Goal: Contribute content: Contribute content

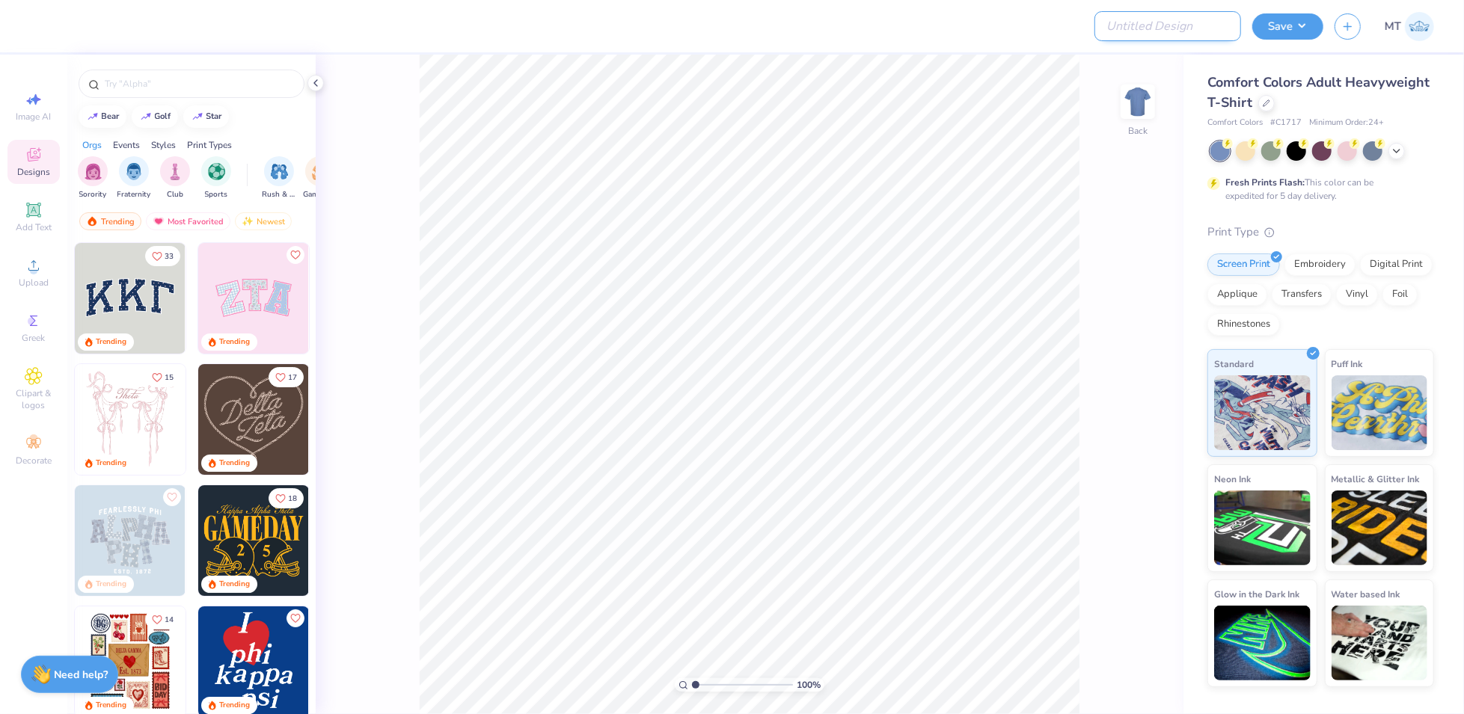
click at [1182, 23] on input "Design Title" at bounding box center [1168, 26] width 147 height 30
paste input "FPS239526"
type input "FPS239526"
click at [1269, 100] on icon at bounding box center [1266, 101] width 7 height 7
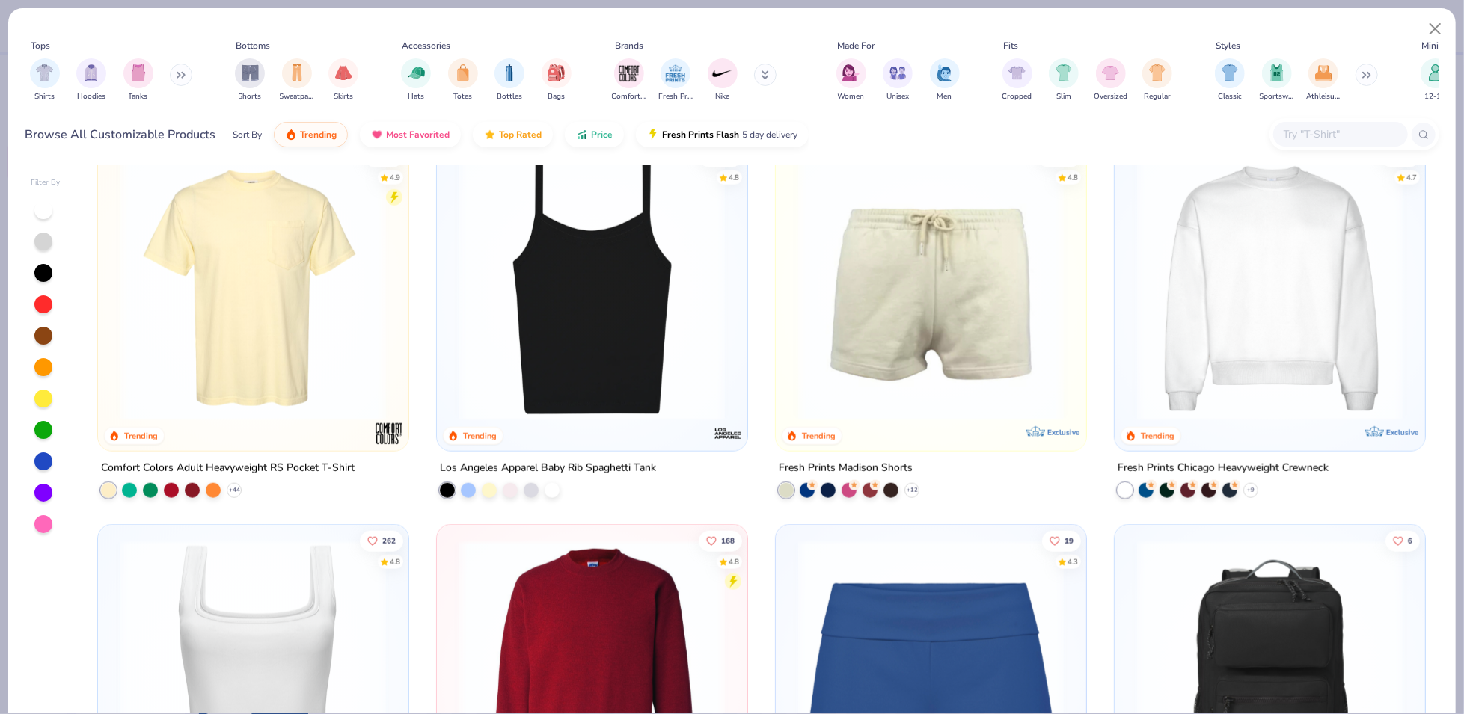
scroll to position [1196, 0]
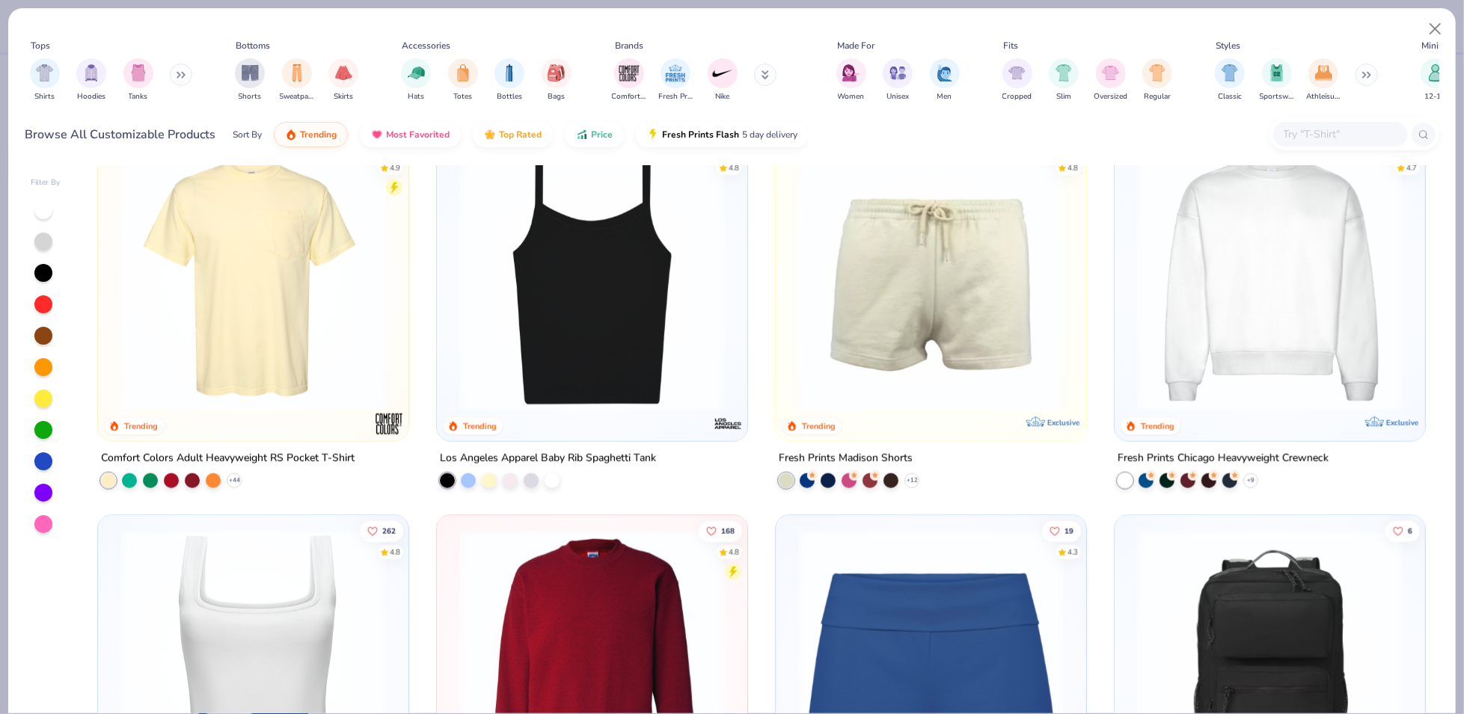
click at [650, 332] on img at bounding box center [592, 279] width 281 height 266
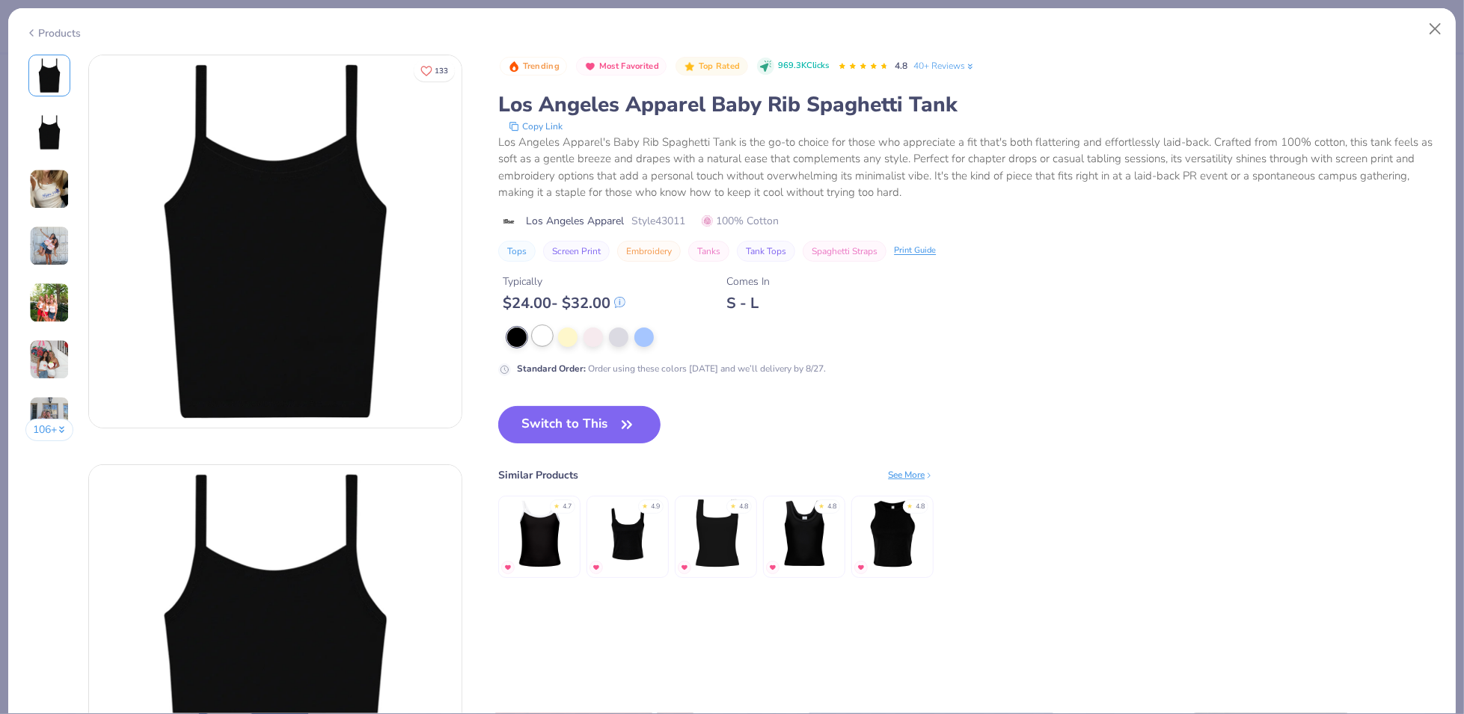
click at [543, 326] on div at bounding box center [542, 335] width 19 height 19
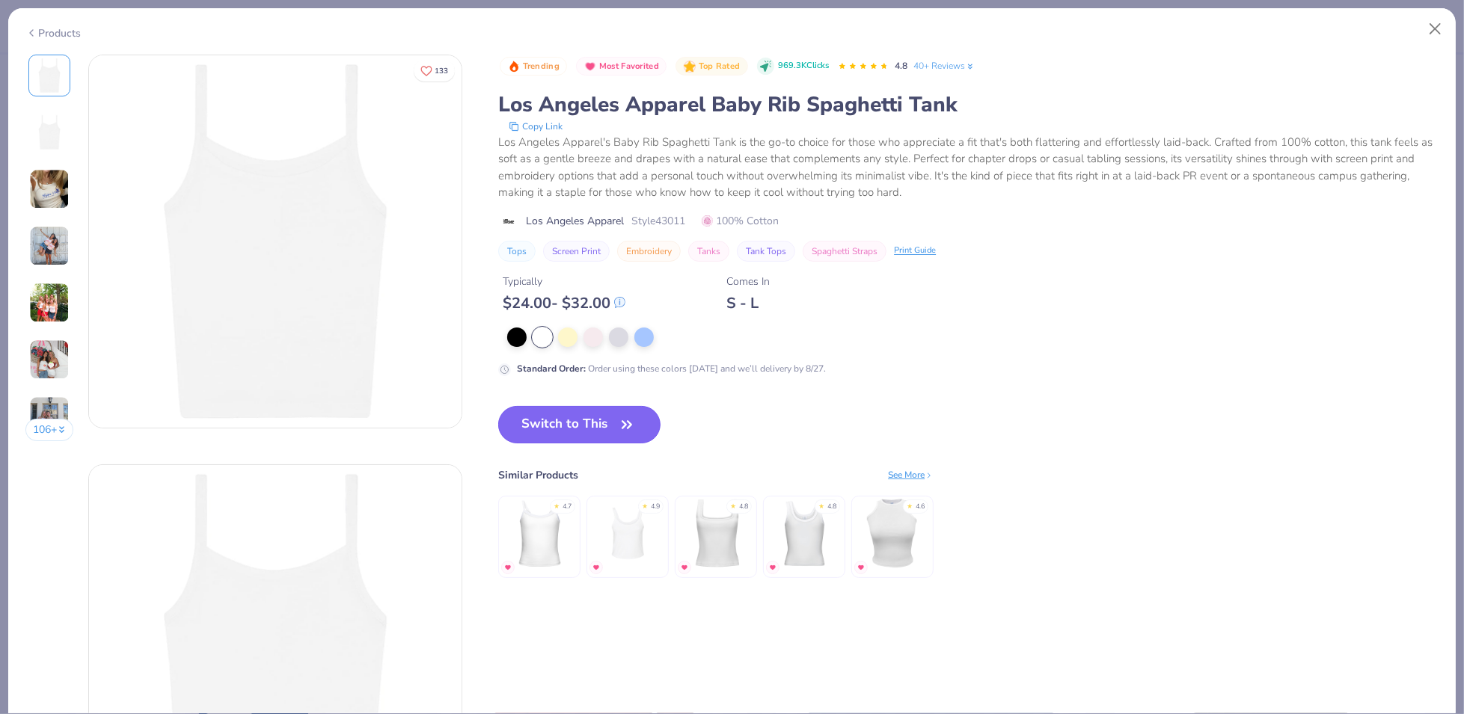
click at [604, 424] on button "Switch to This" at bounding box center [579, 424] width 162 height 37
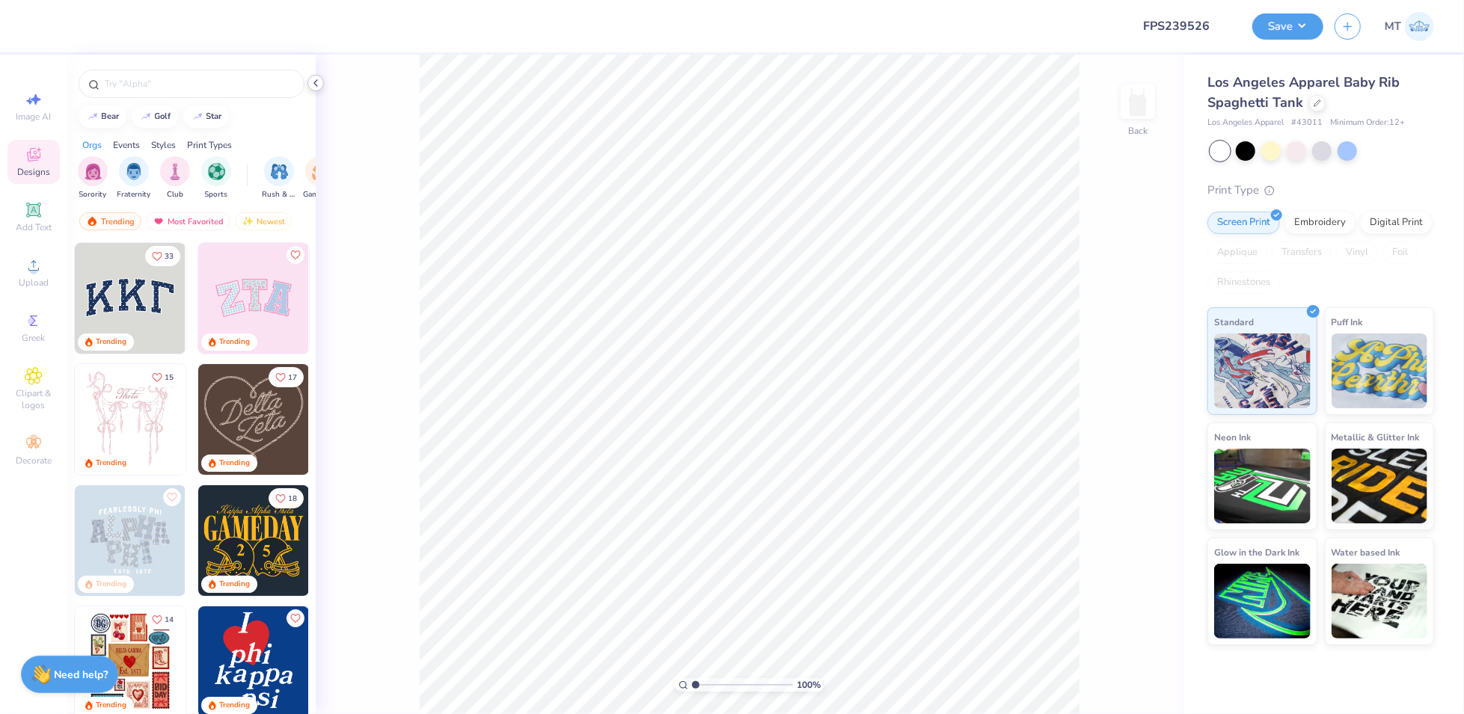
click at [316, 84] on polyline at bounding box center [315, 83] width 3 height 6
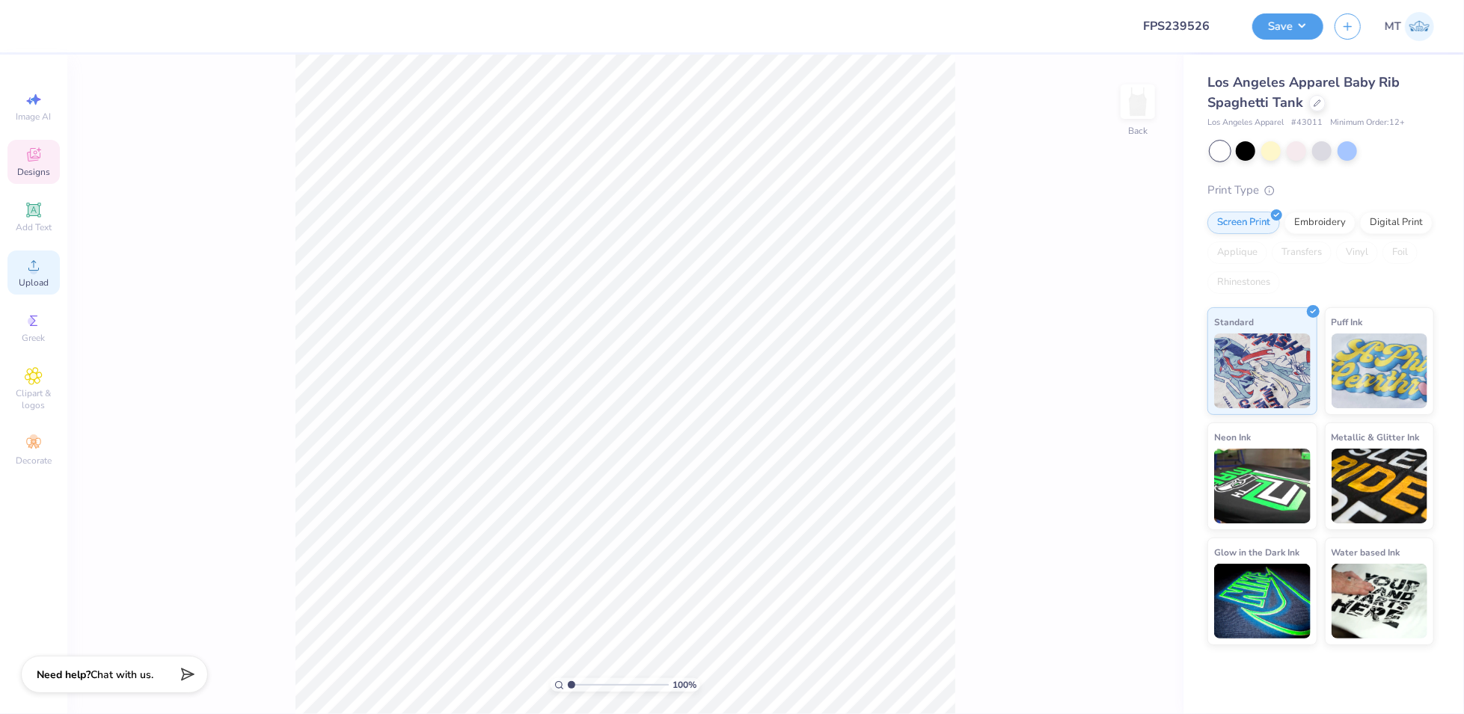
click at [34, 263] on icon at bounding box center [34, 266] width 18 height 18
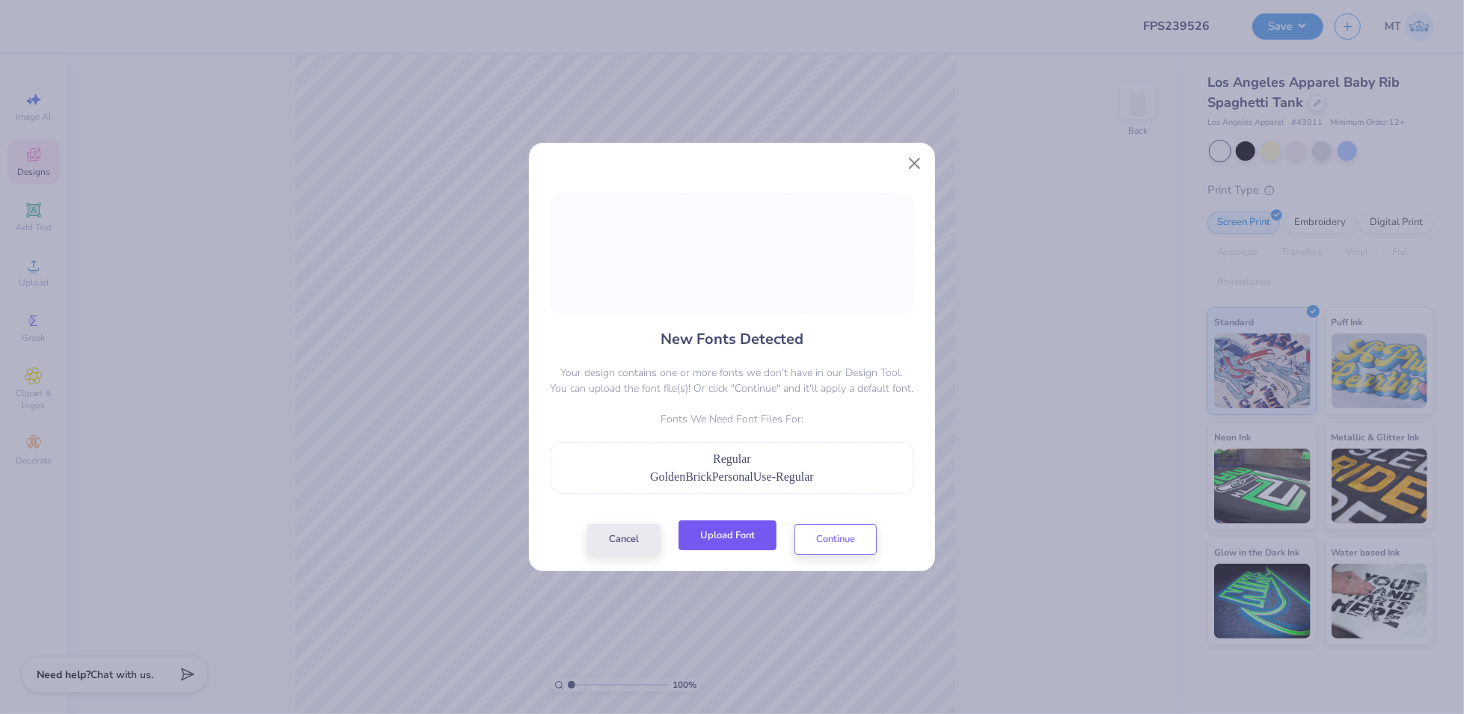
click at [739, 533] on button "Upload Font" at bounding box center [728, 536] width 98 height 31
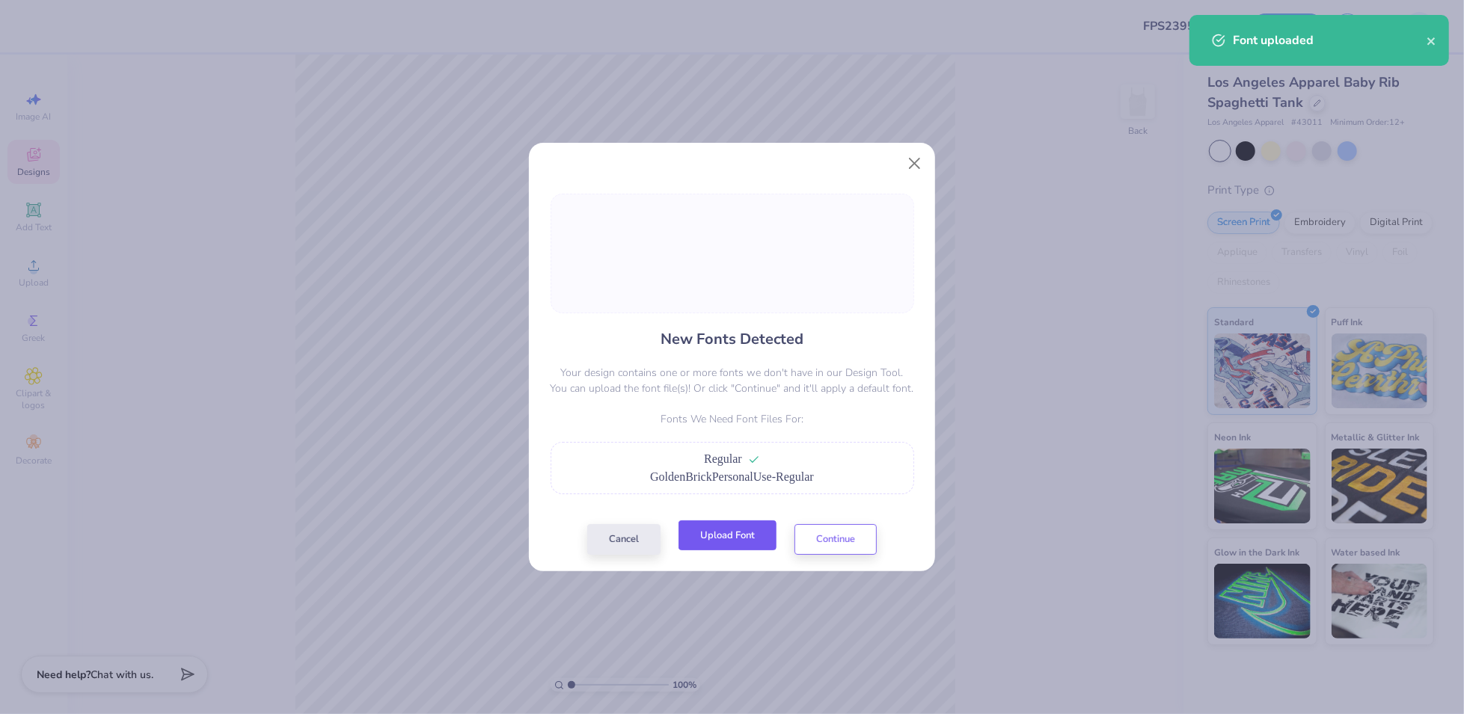
click at [741, 546] on button "Upload Font" at bounding box center [728, 536] width 98 height 31
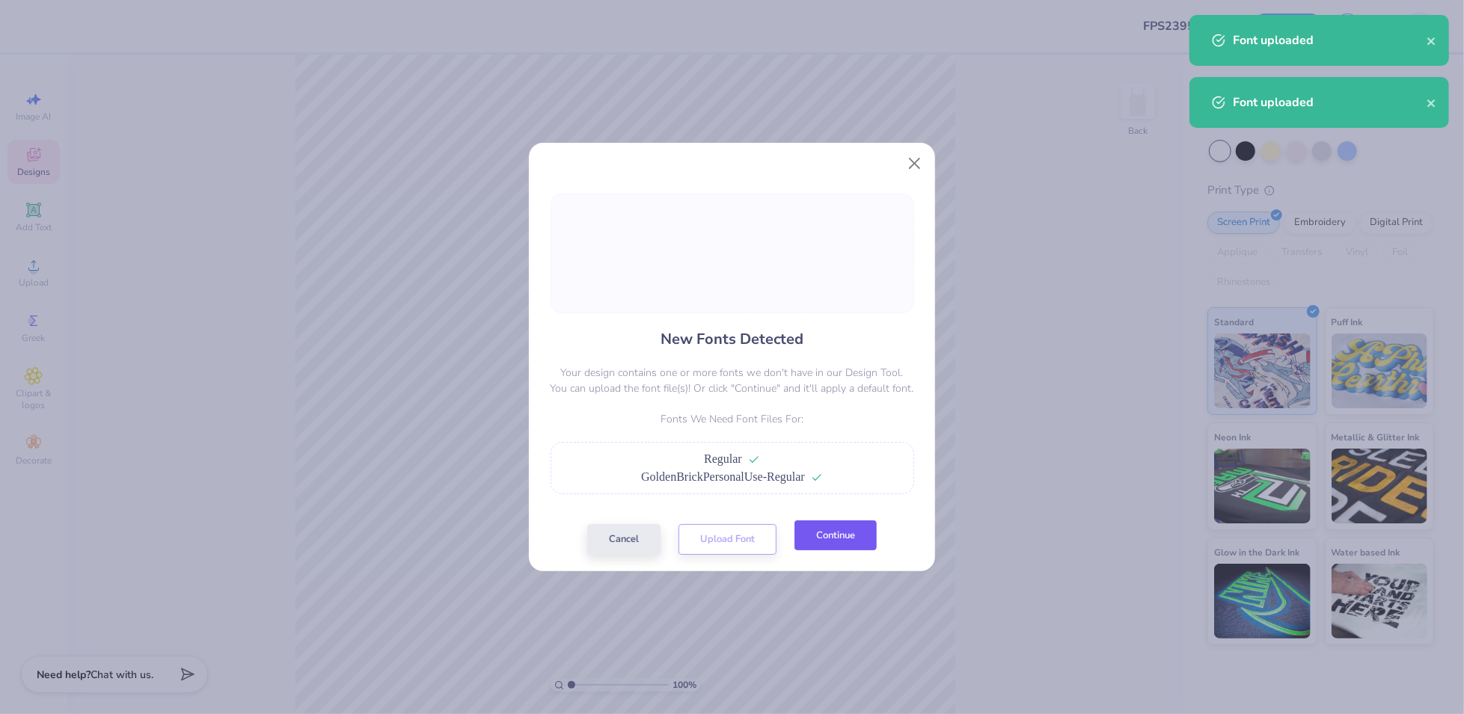
click at [854, 534] on button "Continue" at bounding box center [836, 536] width 82 height 31
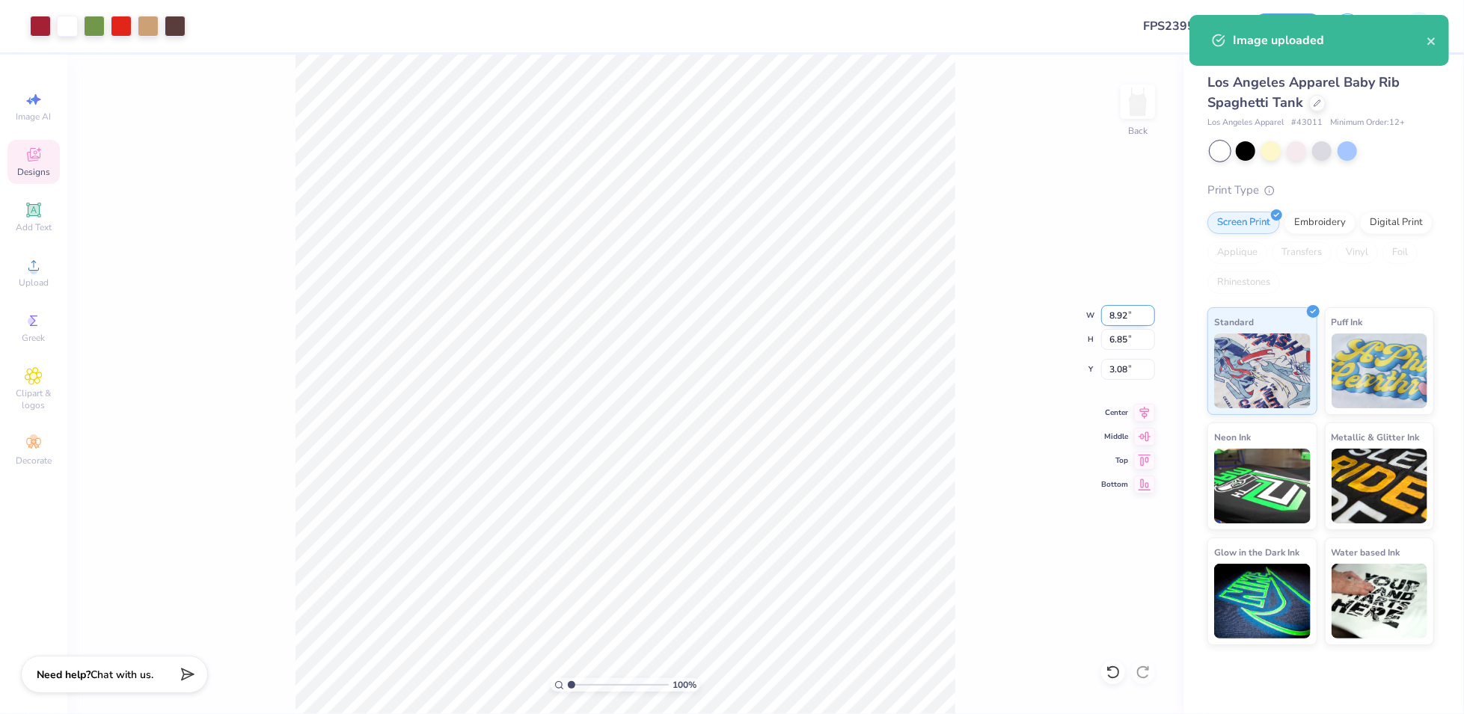
click at [1121, 313] on input "8.92" at bounding box center [1128, 315] width 54 height 21
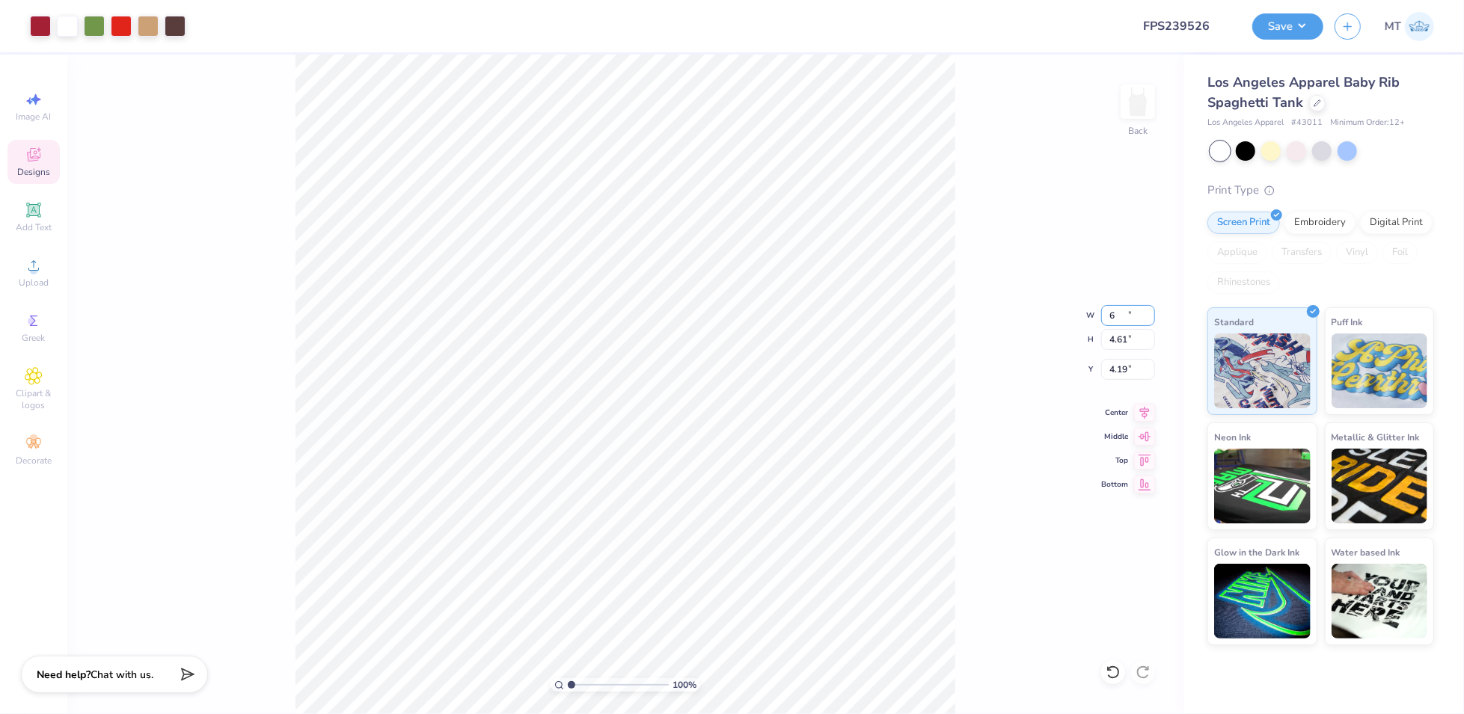
type input "6.00"
type input "4.61"
click at [1118, 361] on input "4.19" at bounding box center [1128, 369] width 54 height 21
type input "2.00"
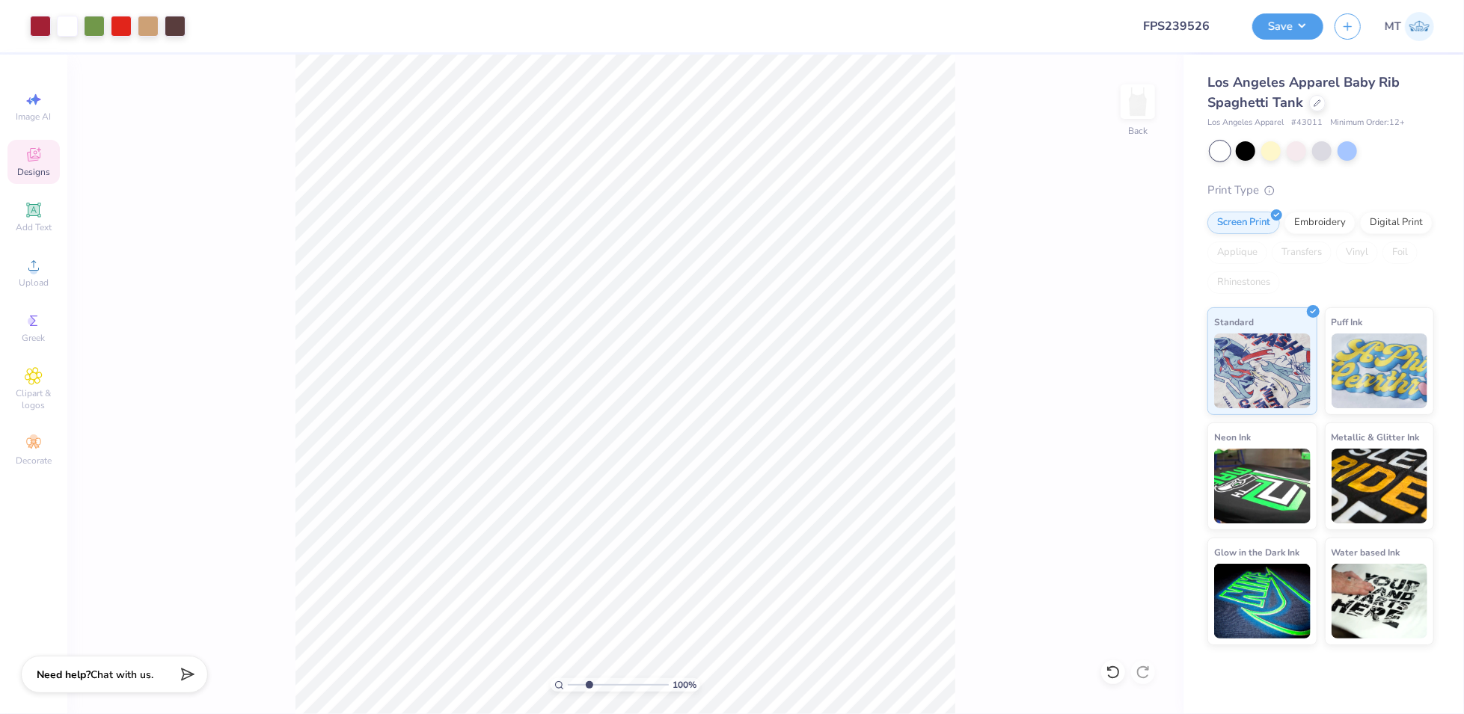
click at [589, 685] on input "range" at bounding box center [618, 685] width 101 height 13
drag, startPoint x: 587, startPoint y: 686, endPoint x: 552, endPoint y: 683, distance: 35.3
type input "1"
click at [568, 683] on input "range" at bounding box center [618, 685] width 101 height 13
click at [1306, 27] on button "Save" at bounding box center [1287, 24] width 71 height 26
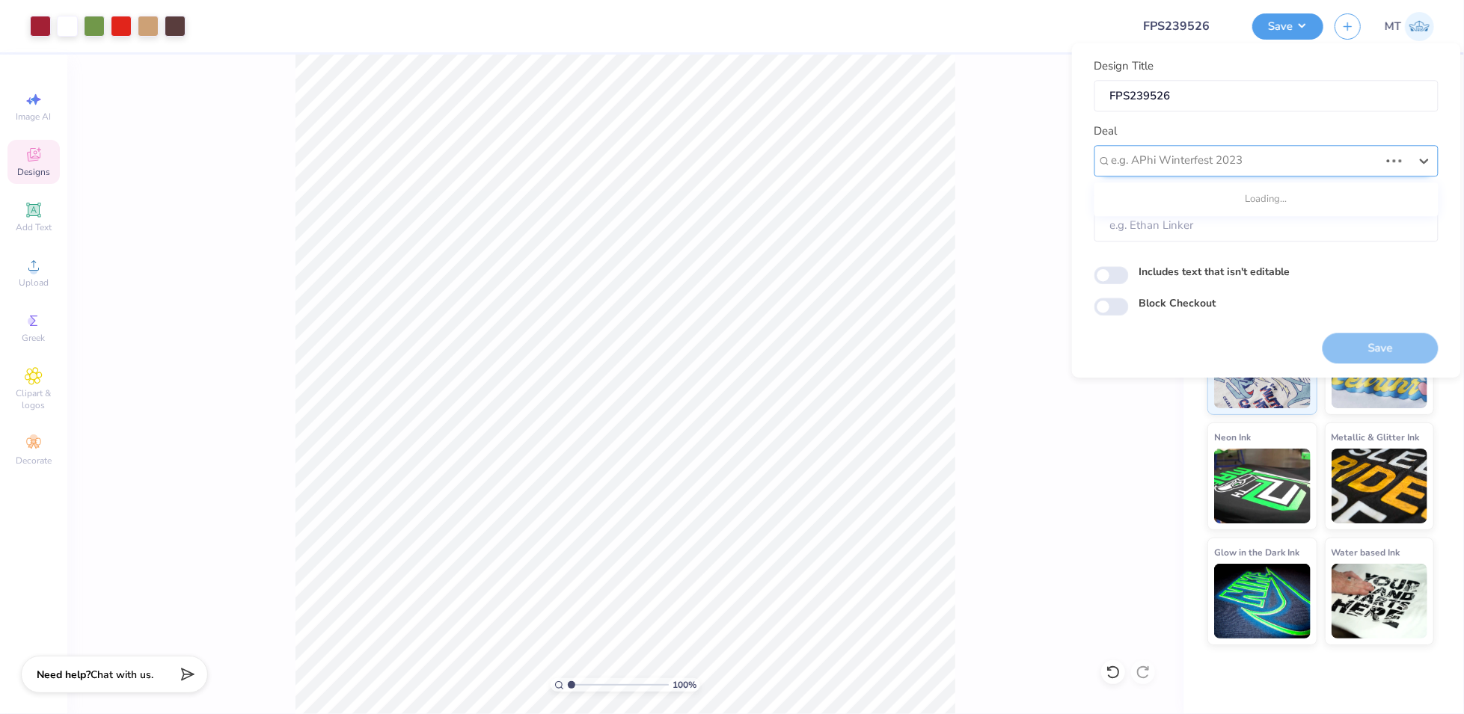
click at [1249, 160] on div at bounding box center [1246, 161] width 268 height 20
click at [1190, 250] on div "Design Tool Gallery" at bounding box center [1267, 254] width 332 height 25
type input "design tool"
type input "Design Tool Gallery User"
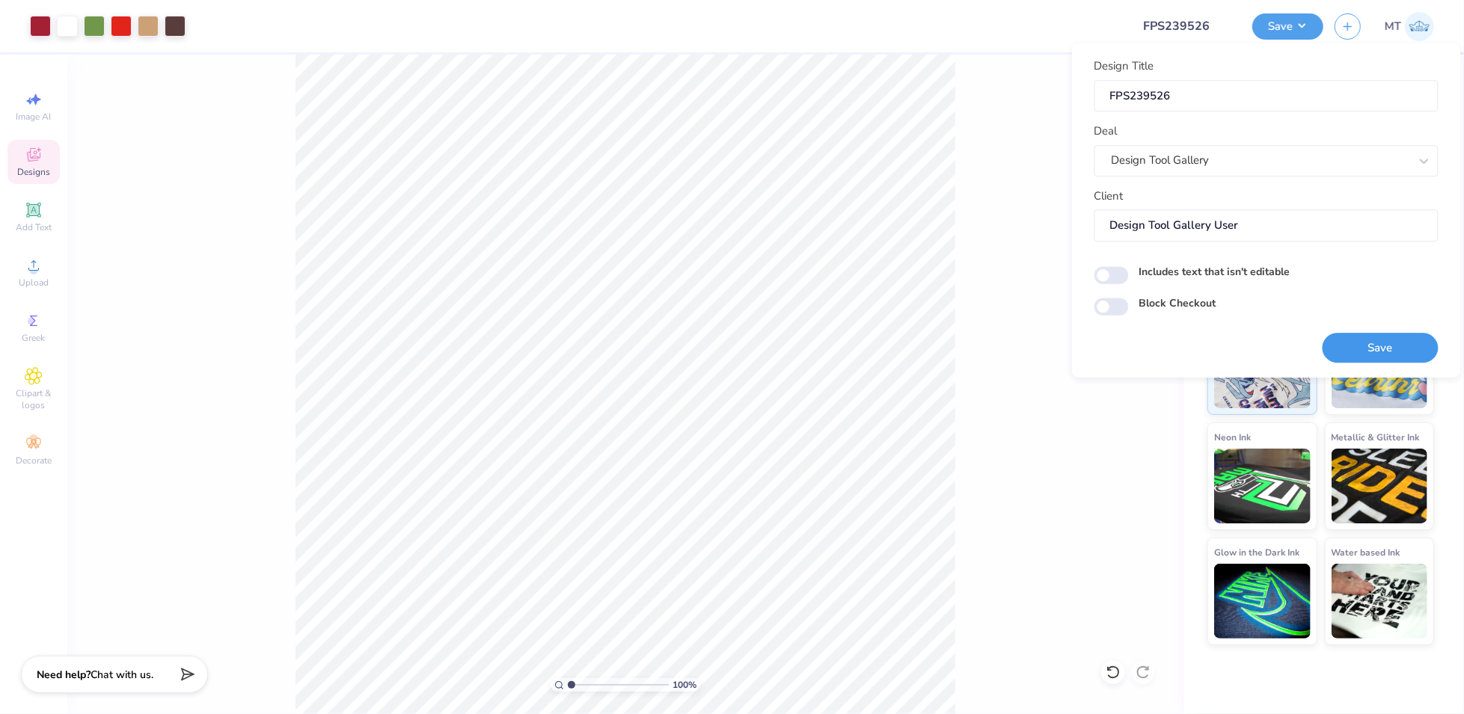
click at [1366, 347] on button "Save" at bounding box center [1381, 348] width 116 height 31
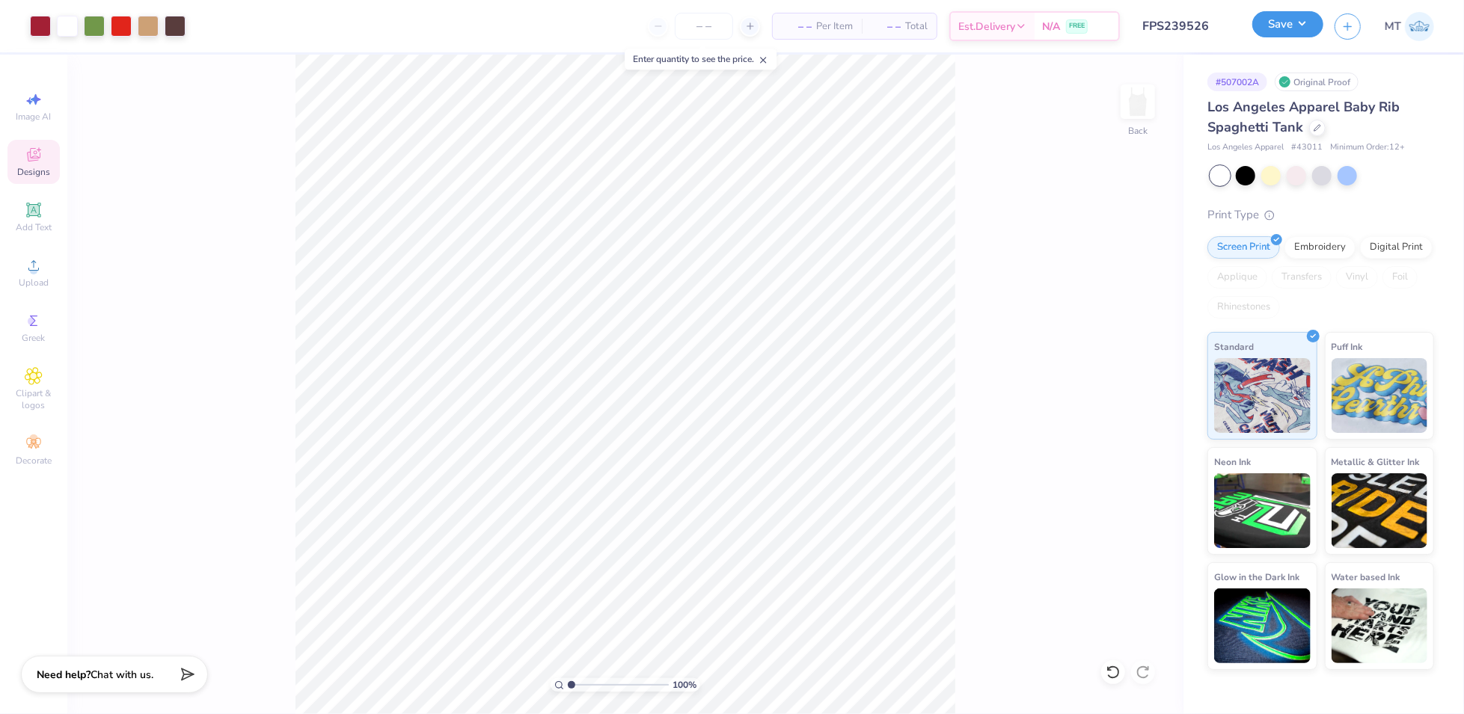
click at [1314, 19] on button "Save" at bounding box center [1287, 24] width 71 height 26
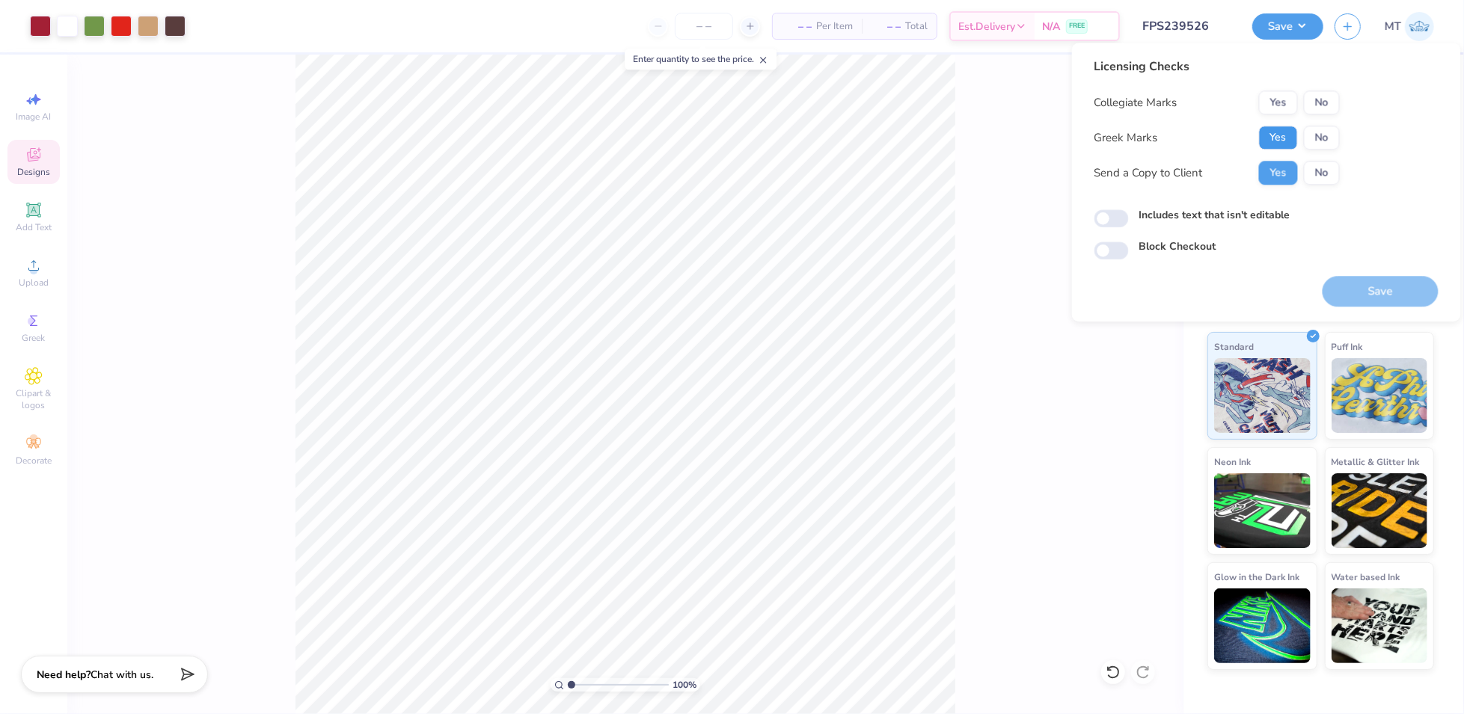
click at [1270, 134] on button "Yes" at bounding box center [1278, 138] width 39 height 24
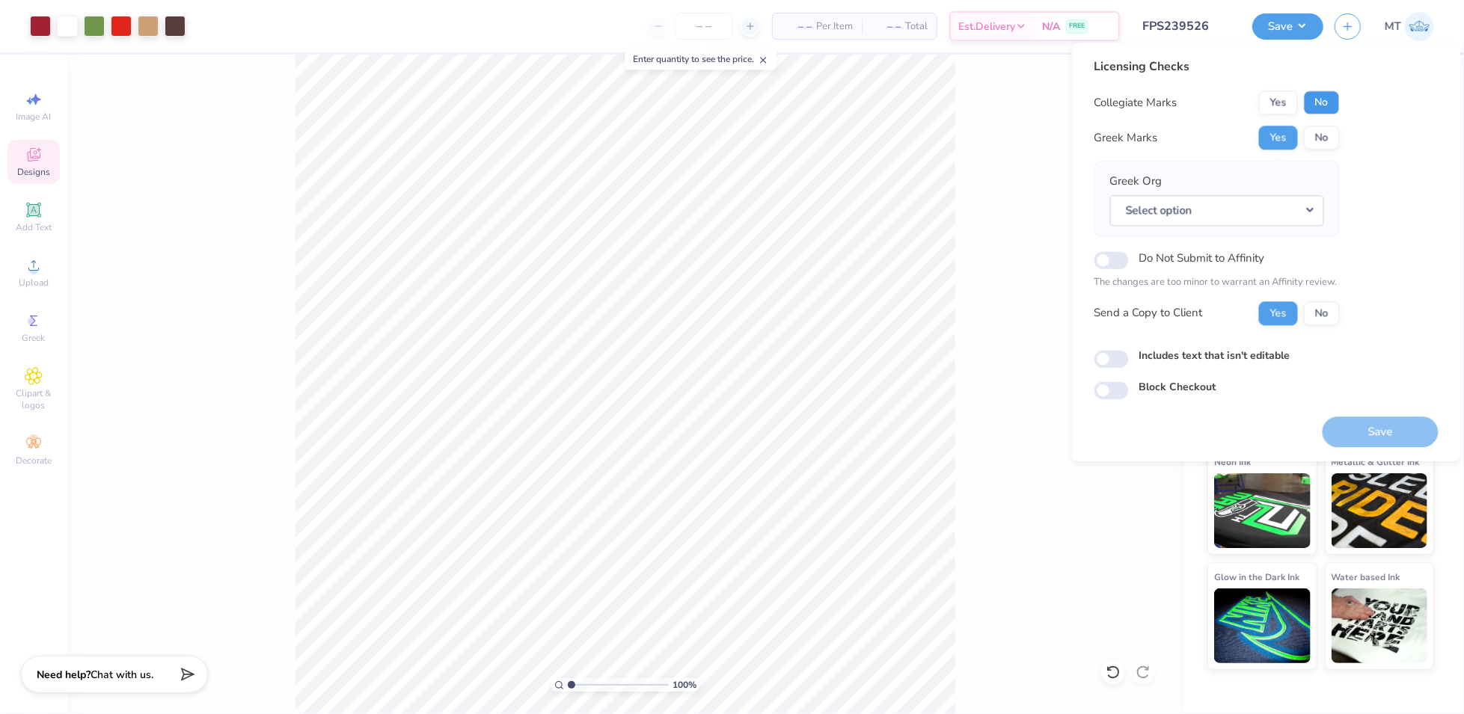
click at [1329, 106] on button "No" at bounding box center [1322, 103] width 36 height 24
click at [1306, 199] on button "Select option" at bounding box center [1217, 210] width 214 height 31
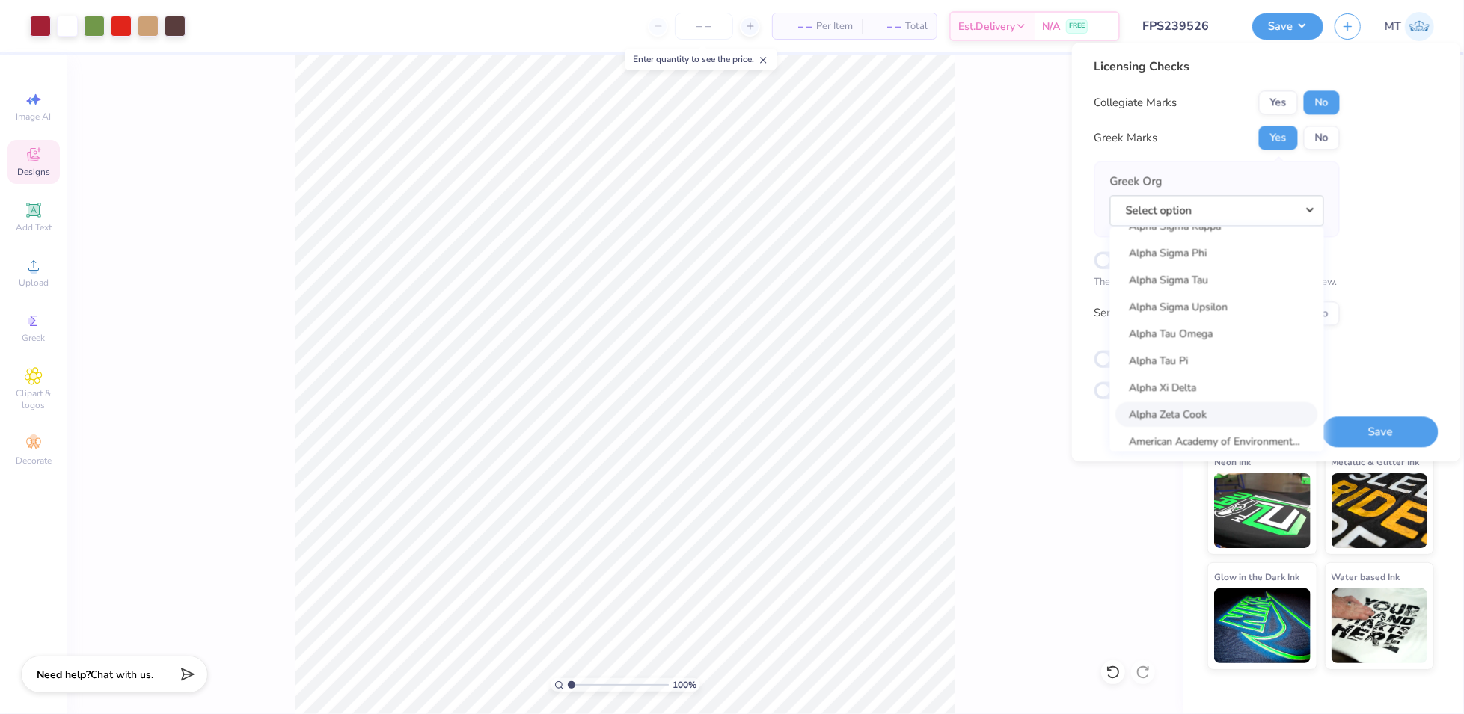
scroll to position [1313, 0]
drag, startPoint x: 1225, startPoint y: 388, endPoint x: 1274, endPoint y: 420, distance: 57.9
click at [1226, 388] on link "Alpha Xi Delta" at bounding box center [1217, 386] width 202 height 25
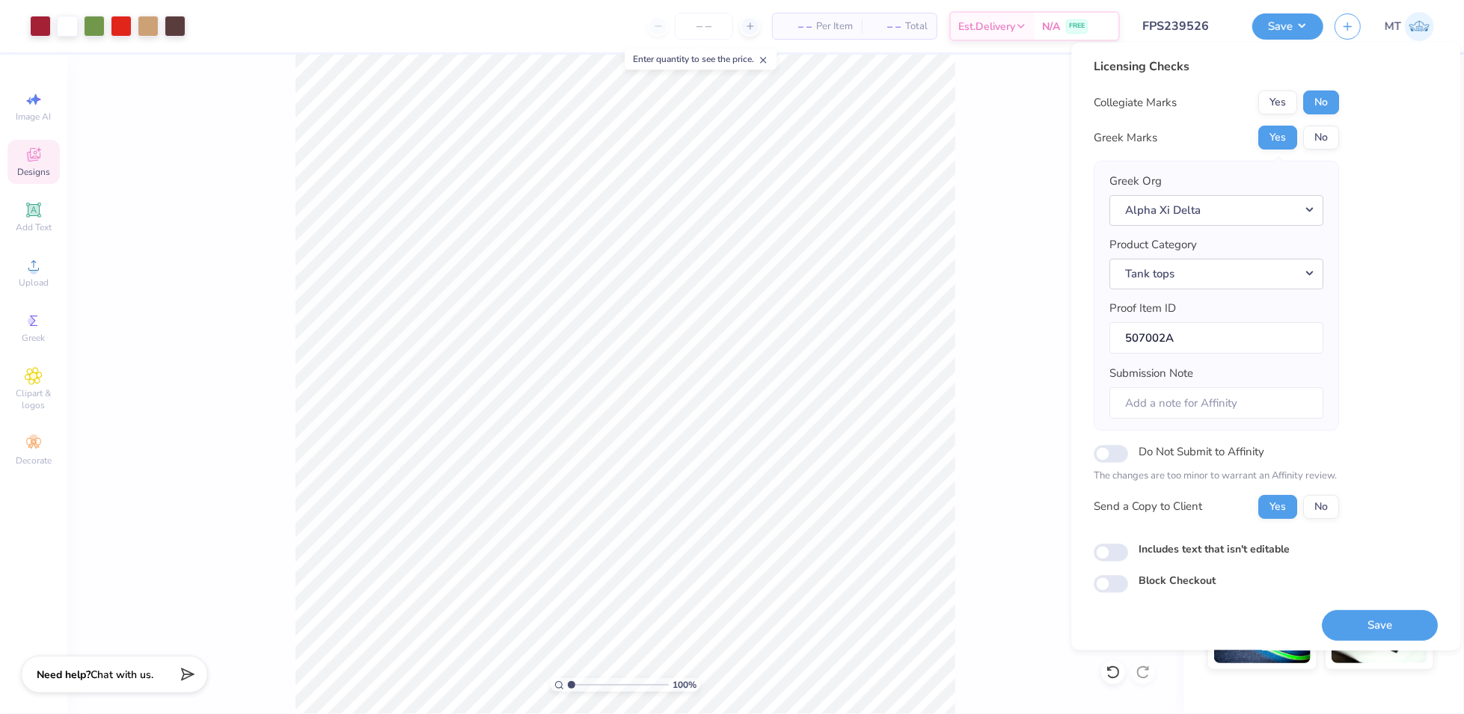
click at [1390, 641] on div "Licensing Checks Collegiate Marks Yes No Greek Marks Yes No Greek Org Alpha Xi …" at bounding box center [1266, 346] width 389 height 607
click at [1395, 628] on button "Save" at bounding box center [1381, 625] width 116 height 31
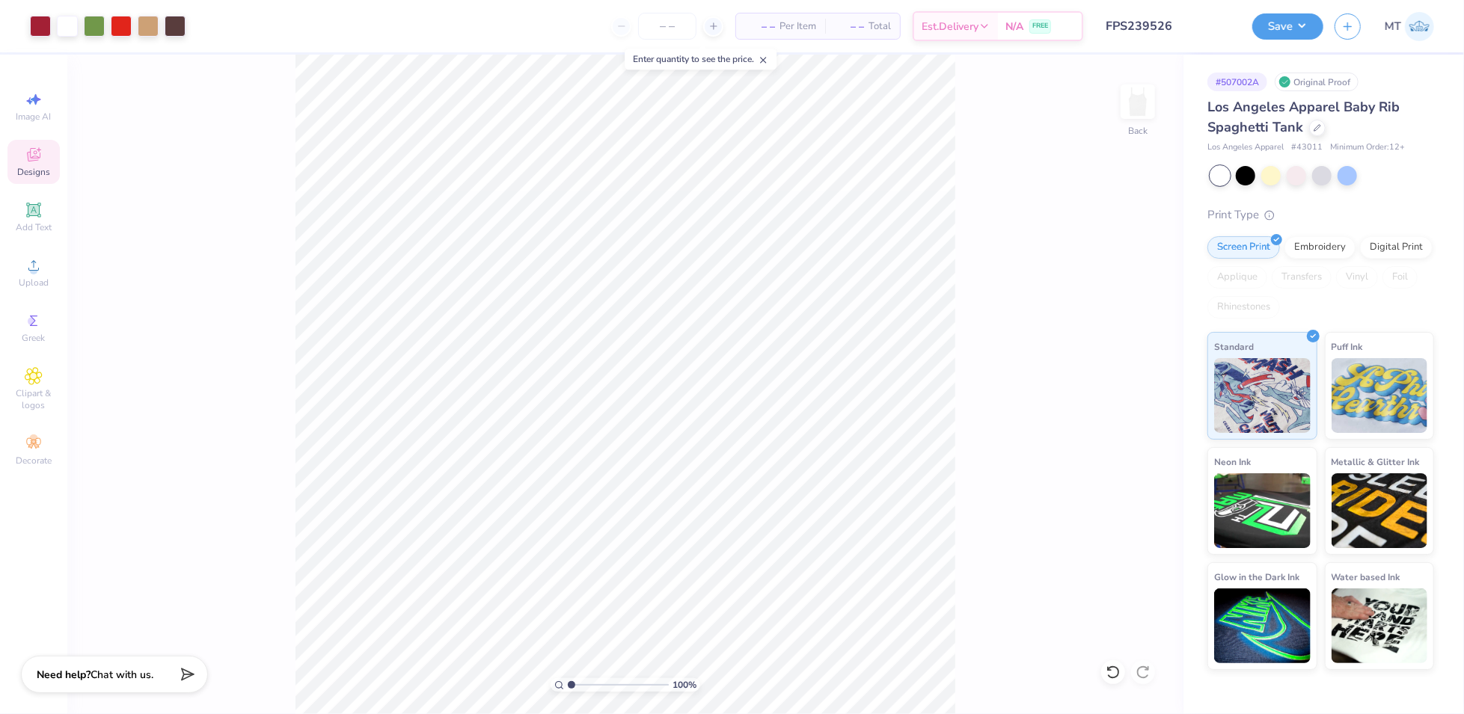
click at [1172, 19] on input "FPS239526" at bounding box center [1168, 26] width 147 height 30
